Goal: Information Seeking & Learning: Learn about a topic

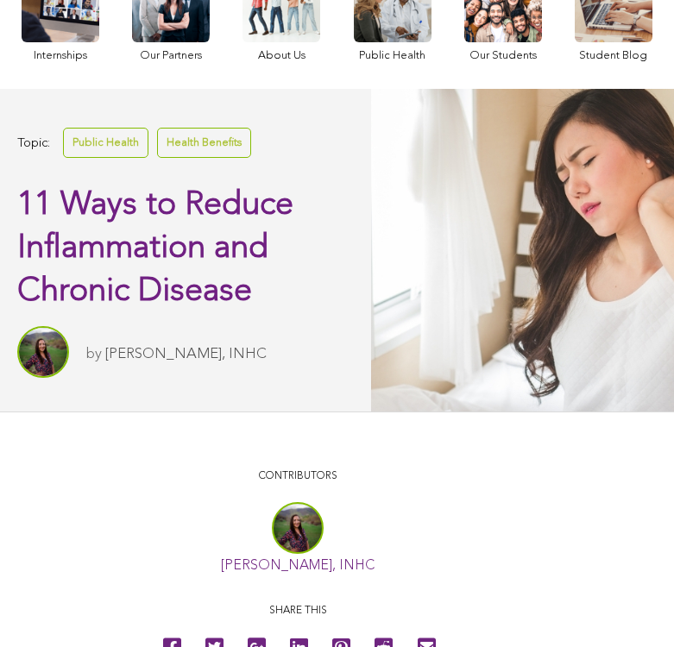
scroll to position [281, 0]
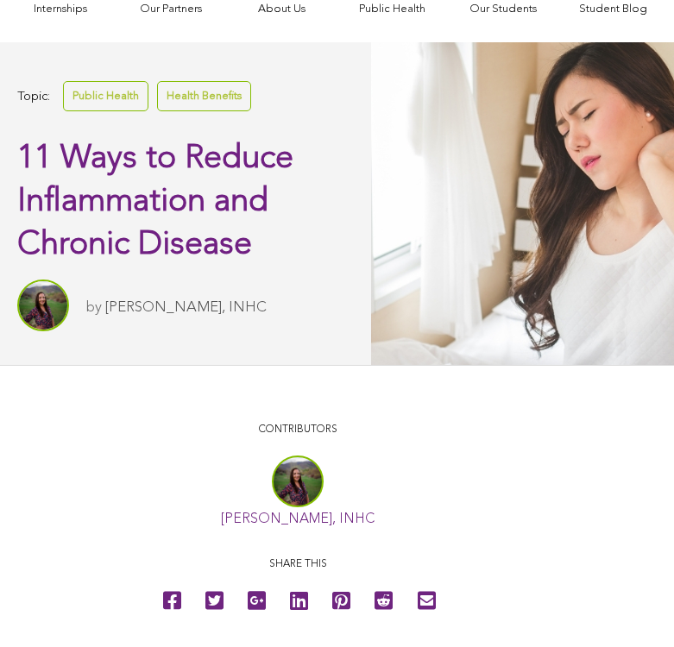
click at [229, 314] on link "Jamie M. Woodle, INHC" at bounding box center [185, 307] width 161 height 15
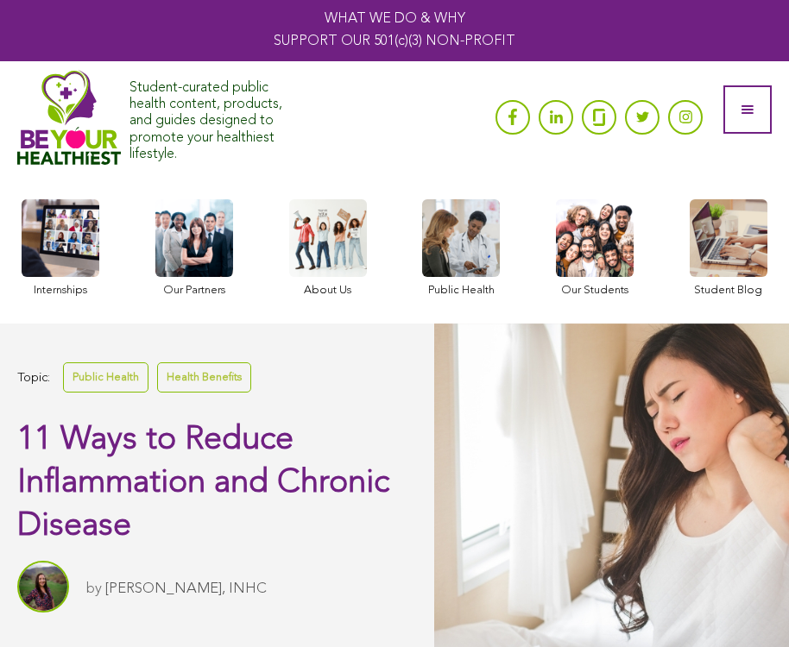
click at [396, 36] on link at bounding box center [394, 30] width 789 height 61
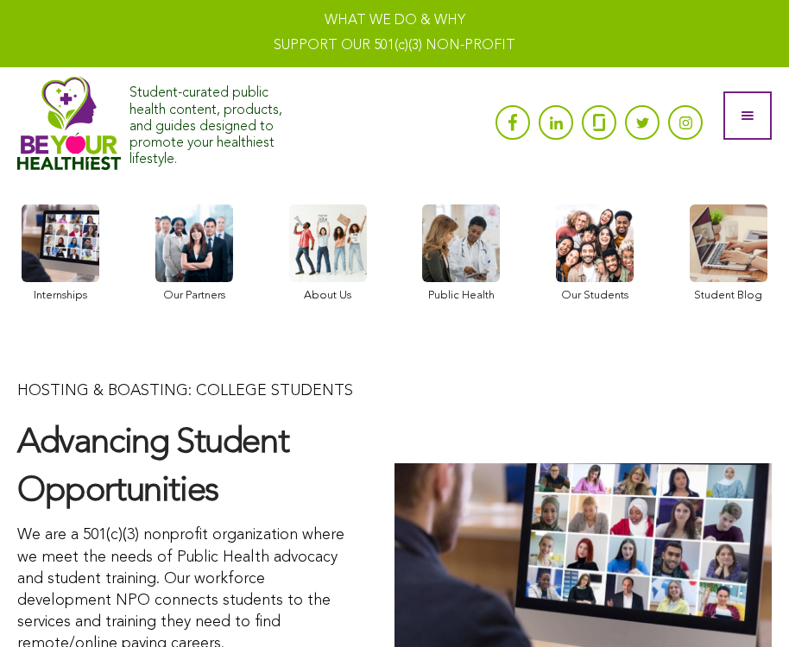
click at [64, 90] on img at bounding box center [69, 123] width 104 height 95
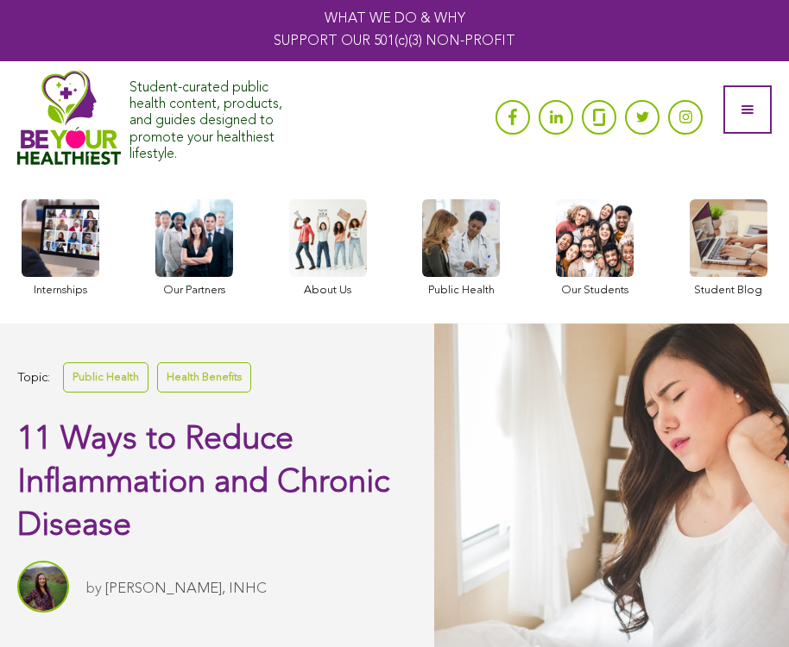
click at [356, 114] on div "Student-curated public health content, products, and guides designed to promote…" at bounding box center [256, 117] width 478 height 95
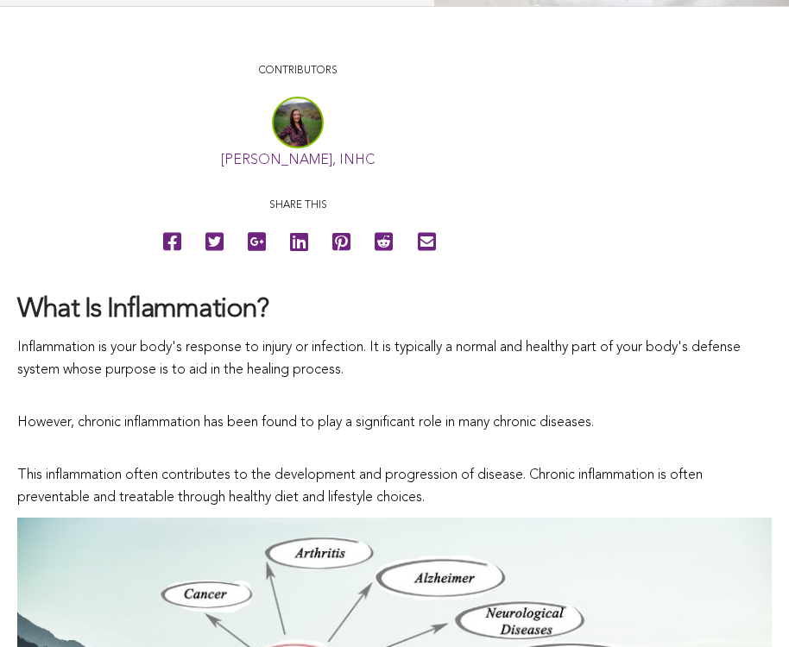
scroll to position [716, 0]
